Goal: Transaction & Acquisition: Purchase product/service

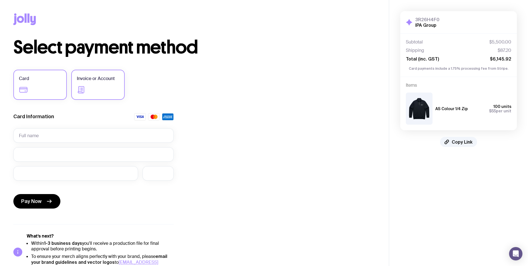
click at [88, 92] on label "Invoice or Account" at bounding box center [97, 85] width 53 height 30
click at [0, 0] on input "Invoice or Account" at bounding box center [0, 0] width 0 height 0
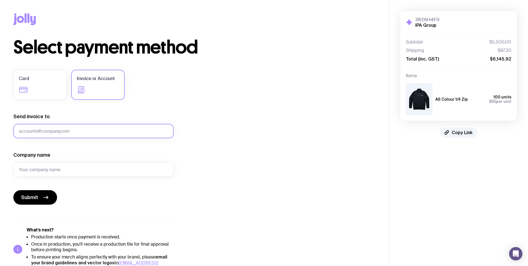
click at [70, 128] on input "Send invoice to" at bounding box center [93, 131] width 160 height 14
click at [81, 116] on div "Send invoice to Invalid email" at bounding box center [93, 125] width 160 height 25
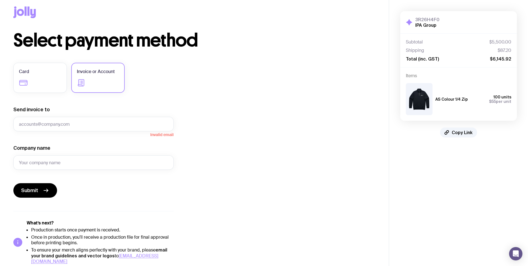
scroll to position [11, 0]
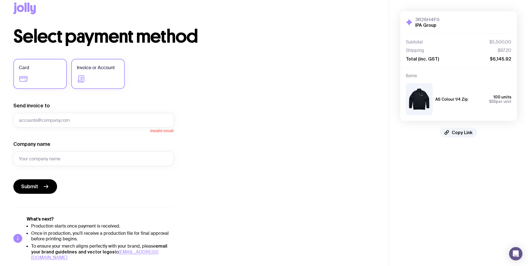
click at [45, 76] on label "Card" at bounding box center [39, 74] width 53 height 30
click at [0, 0] on input "Card" at bounding box center [0, 0] width 0 height 0
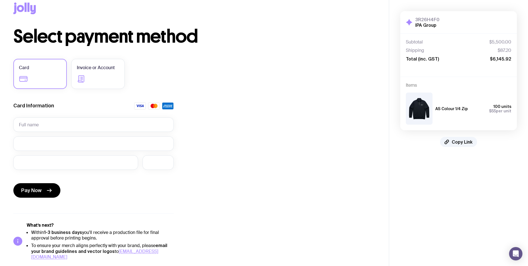
scroll to position [0, 0]
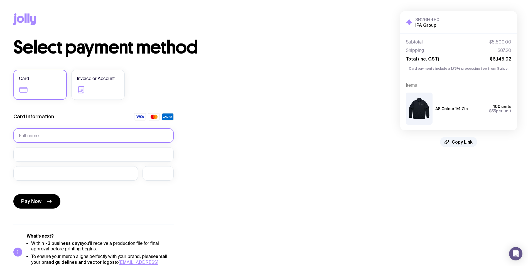
click at [45, 136] on input "text" at bounding box center [93, 135] width 160 height 14
type input "[PERSON_NAME]"
click at [69, 146] on form "Card Information [PERSON_NAME] Pay Now" at bounding box center [93, 161] width 160 height 97
click at [310, 168] on div "Select payment method Card Invoice or Account Card Information [PERSON_NAME] Pa…" at bounding box center [194, 154] width 362 height 232
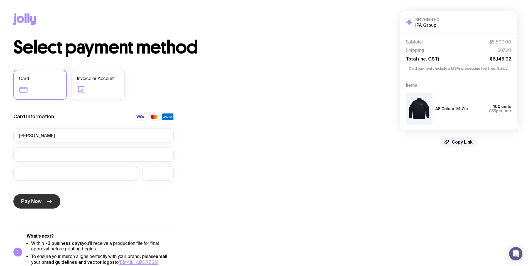
scroll to position [10, 0]
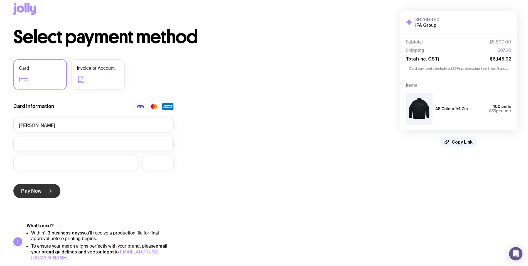
click at [38, 193] on span "Pay Now" at bounding box center [31, 190] width 20 height 7
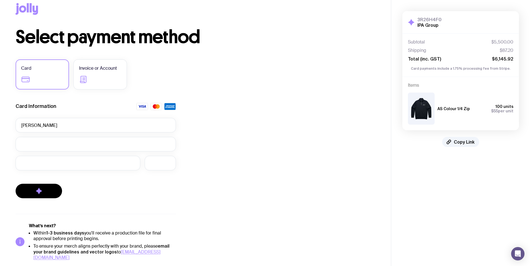
scroll to position [0, 0]
